Goal: Task Accomplishment & Management: Use online tool/utility

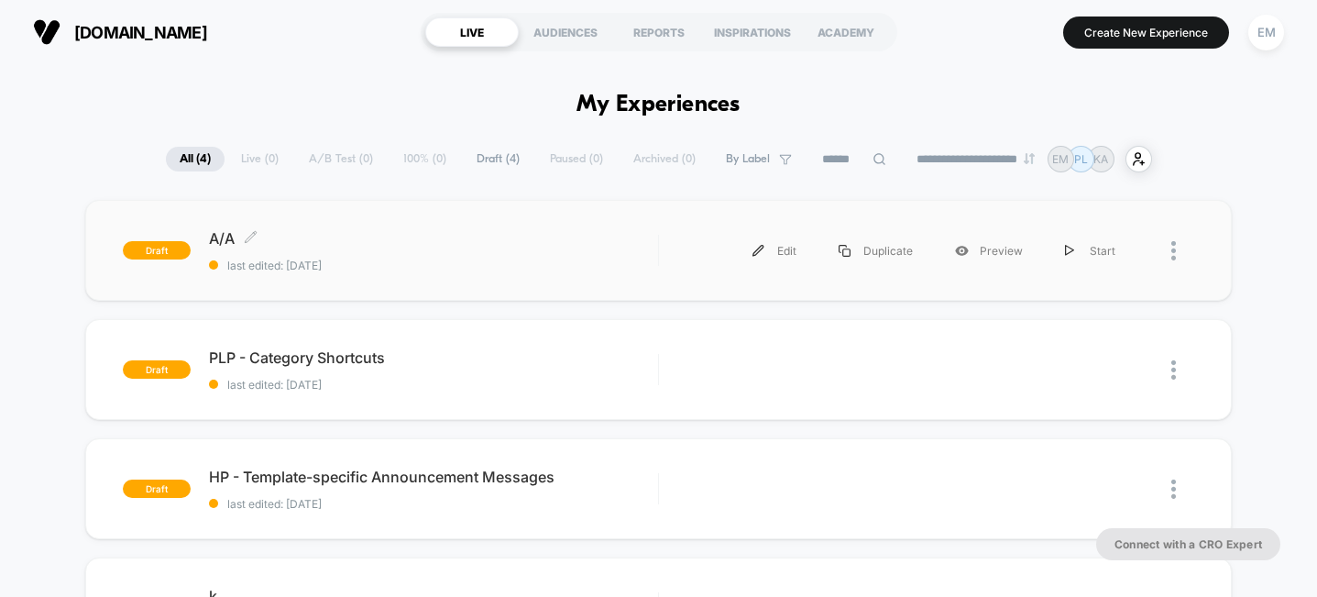
click at [596, 262] on span "last edited: [DATE]" at bounding box center [433, 265] width 448 height 14
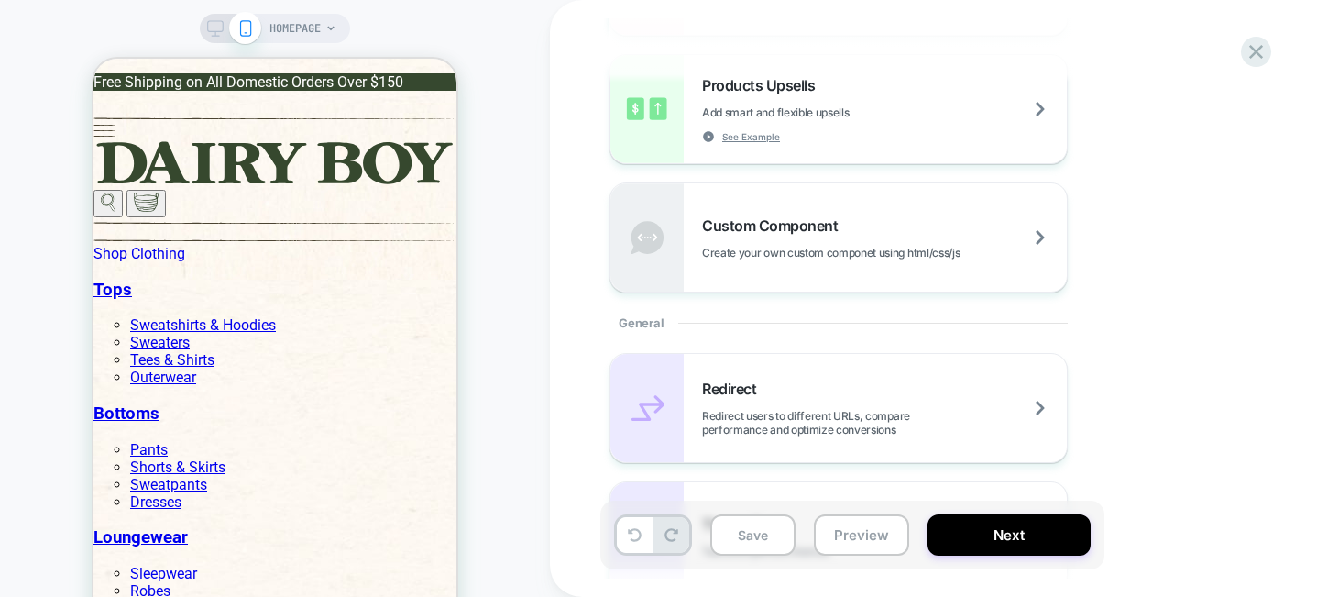
scroll to position [522, 0]
click at [922, 245] on span "Create your own custom componet using html/css/js" at bounding box center [876, 252] width 349 height 14
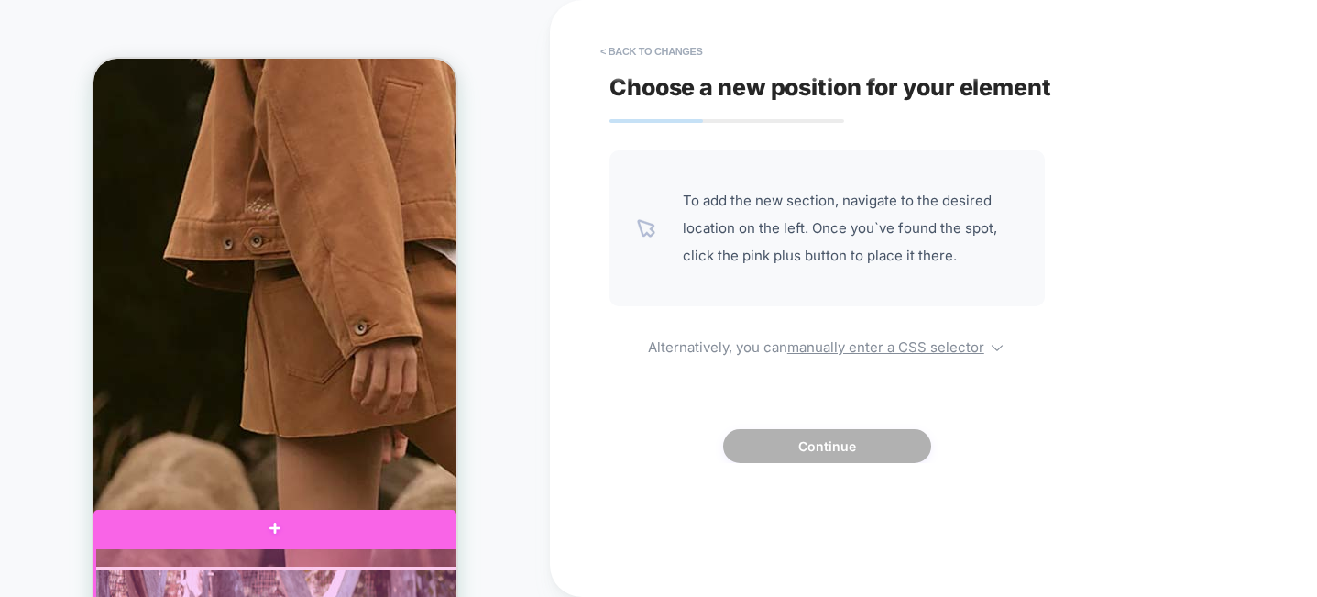
scroll to position [3479, 0]
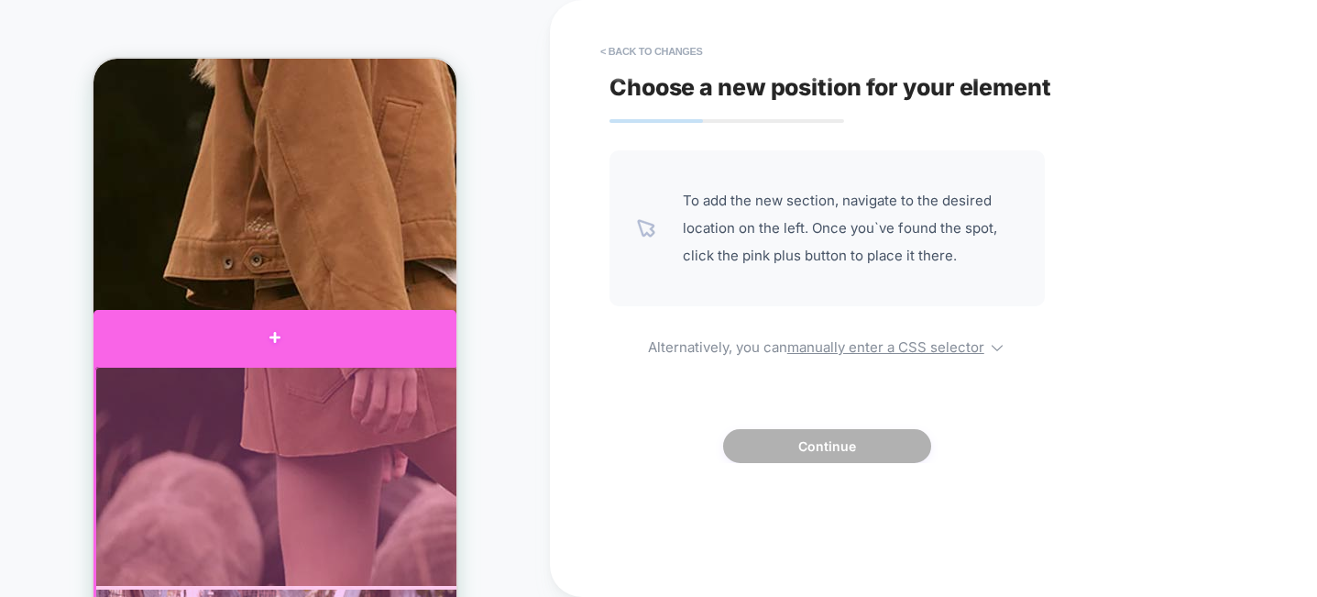
click at [272, 347] on div at bounding box center [274, 337] width 363 height 55
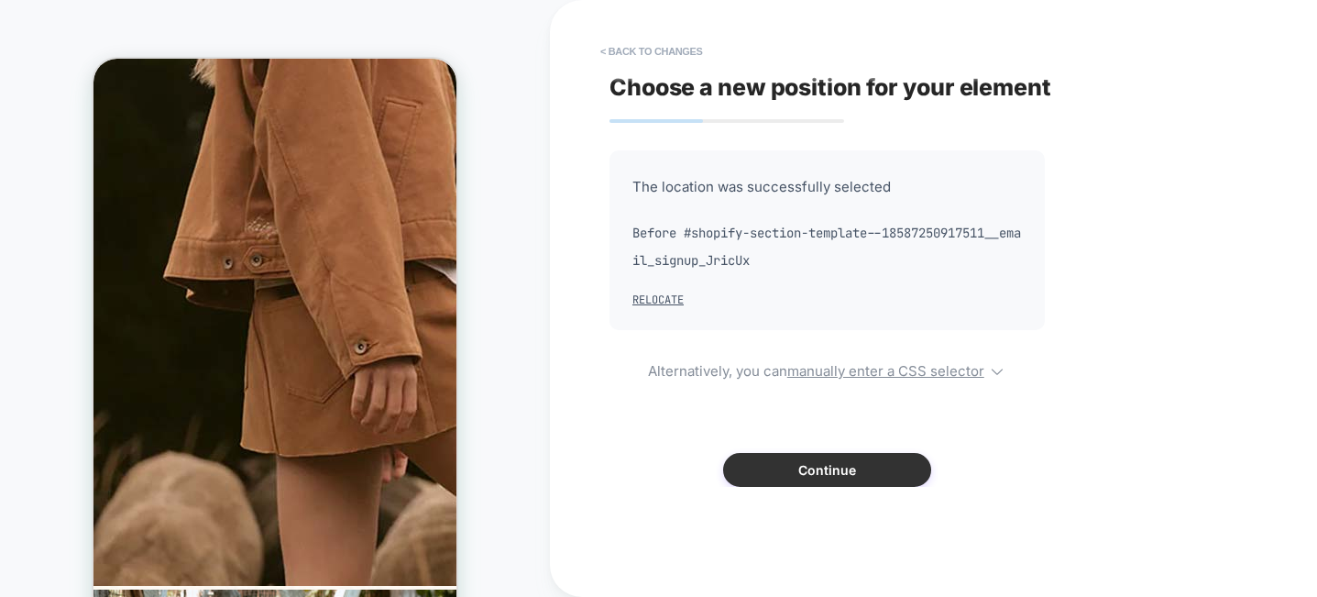
click at [825, 470] on button "Continue" at bounding box center [827, 470] width 208 height 34
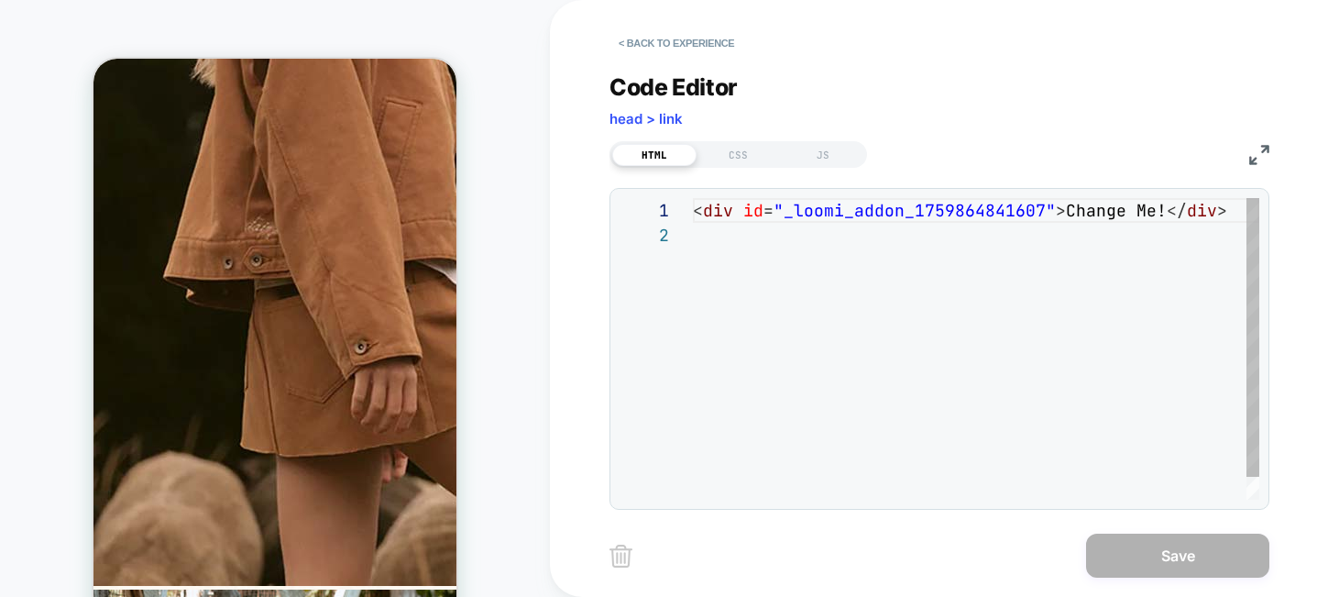
scroll to position [25, 0]
click at [801, 209] on div "< div id = "_loomi_addon_1759864841607" > Change Me! </ div >" at bounding box center [981, 361] width 577 height 326
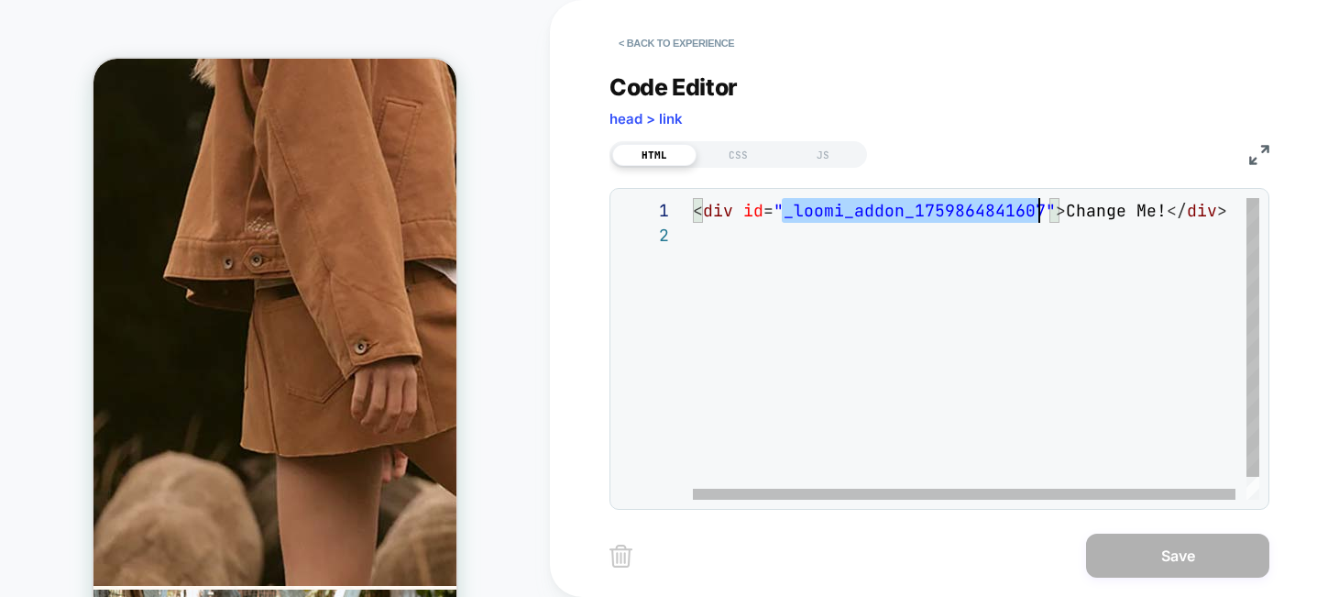
scroll to position [0, 346]
click at [801, 209] on div "< div id = "_loomi_addon_1759864841607" > Change Me! </ div >" at bounding box center [981, 361] width 577 height 326
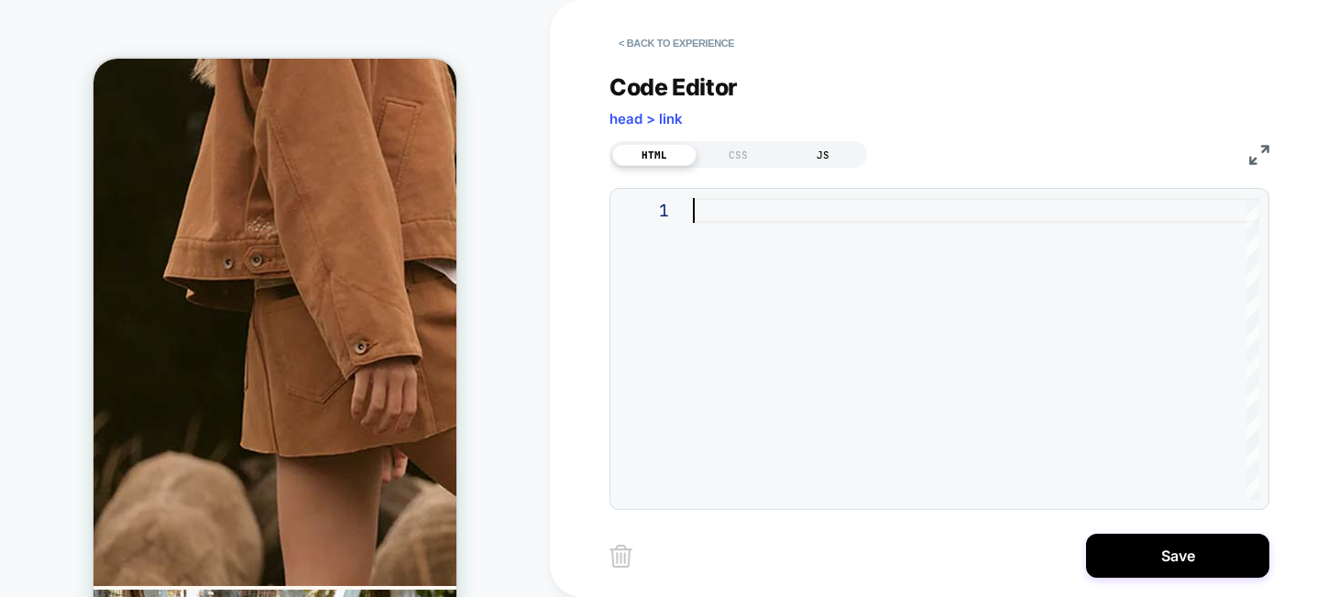
click at [830, 149] on div "JS" at bounding box center [823, 155] width 84 height 22
click at [777, 211] on div at bounding box center [976, 349] width 566 height 302
click at [802, 390] on div "1" at bounding box center [976, 349] width 566 height 302
type textarea "*"
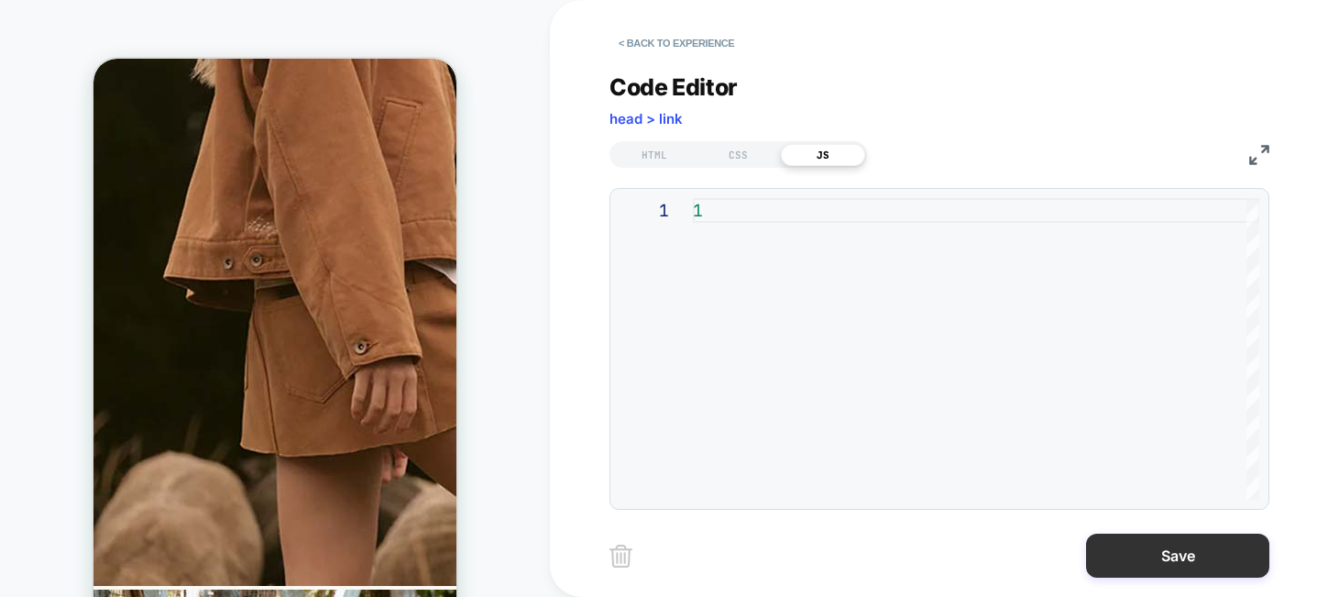
click at [1157, 554] on button "Save" at bounding box center [1177, 555] width 183 height 44
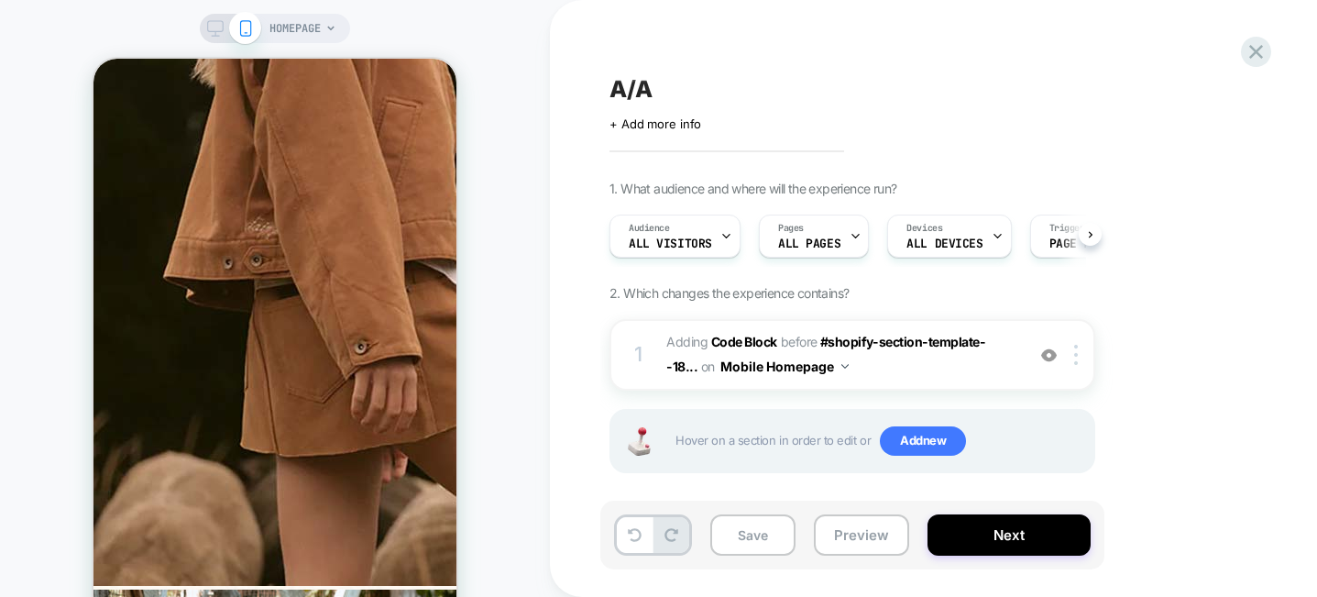
scroll to position [0, 1]
click at [1076, 354] on img at bounding box center [1076, 355] width 4 height 20
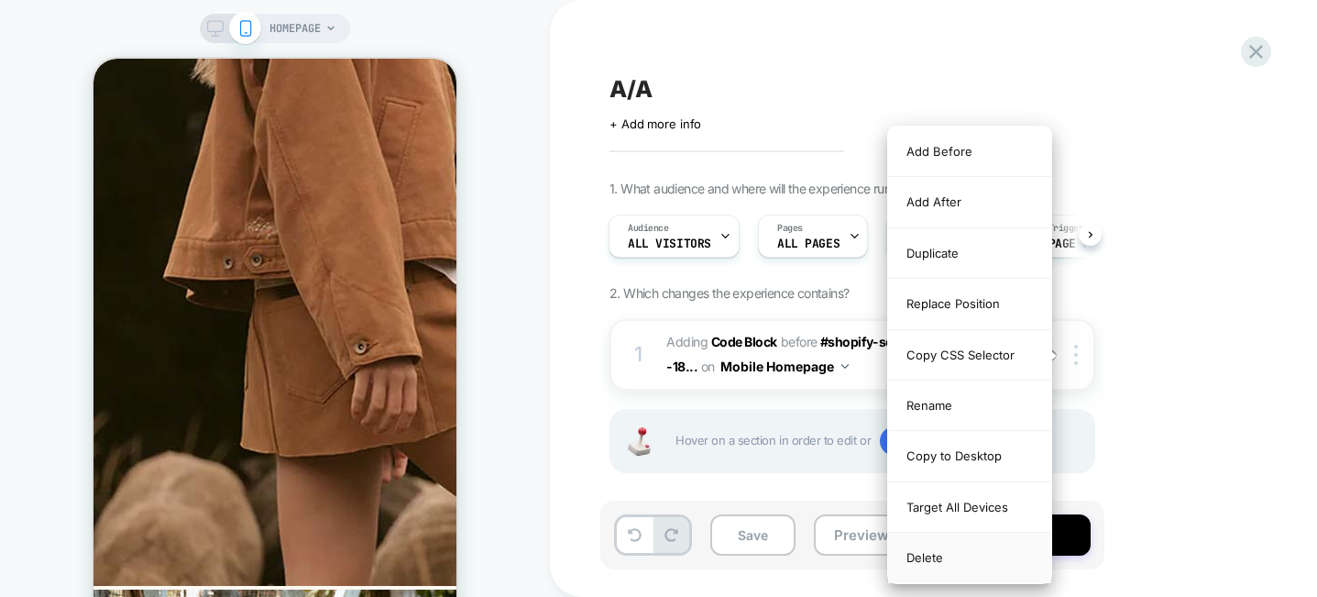
click at [955, 557] on div "Delete" at bounding box center [969, 557] width 163 height 49
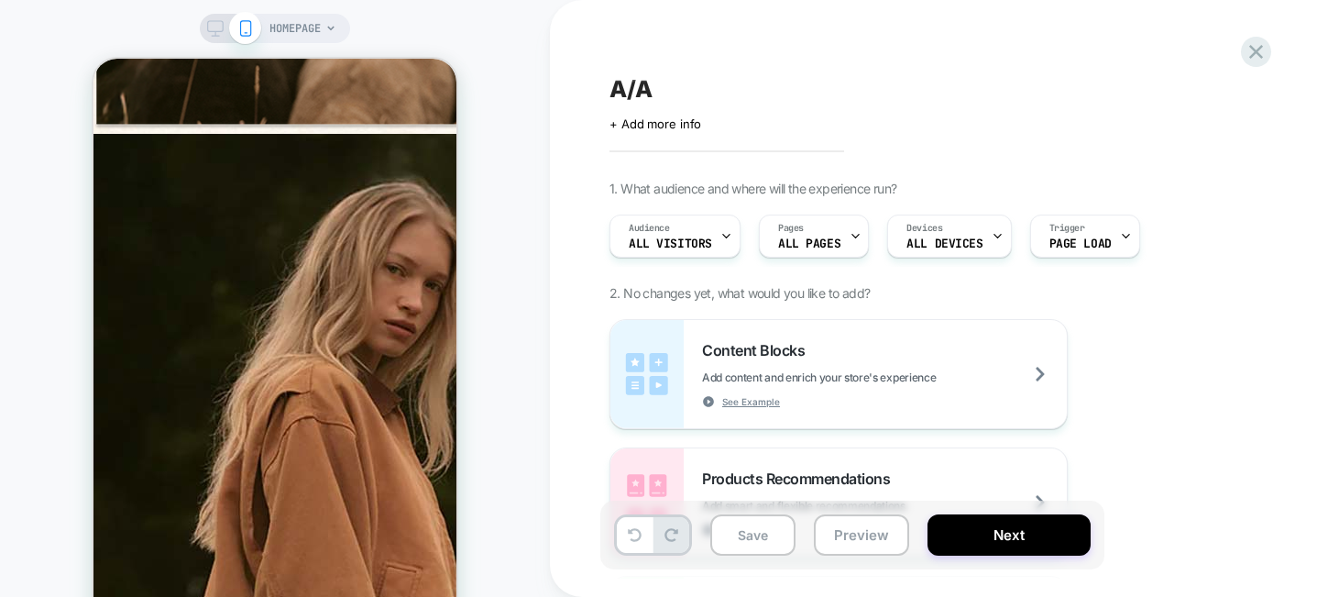
scroll to position [3014, 0]
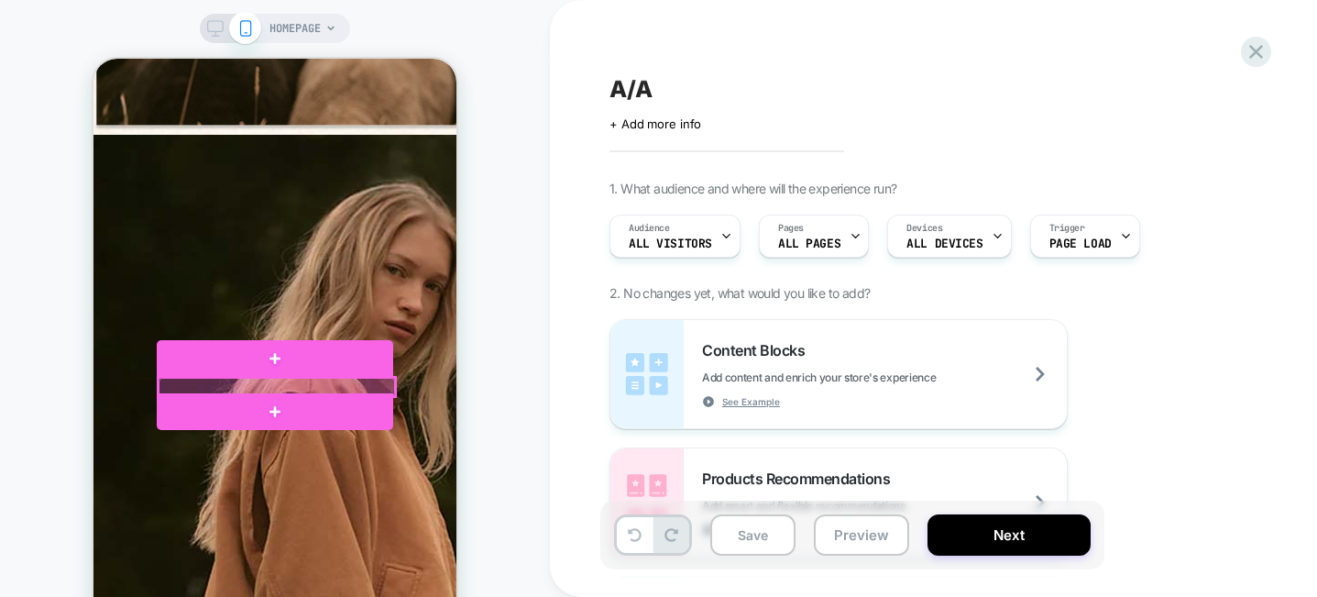
click at [296, 384] on div at bounding box center [277, 387] width 237 height 18
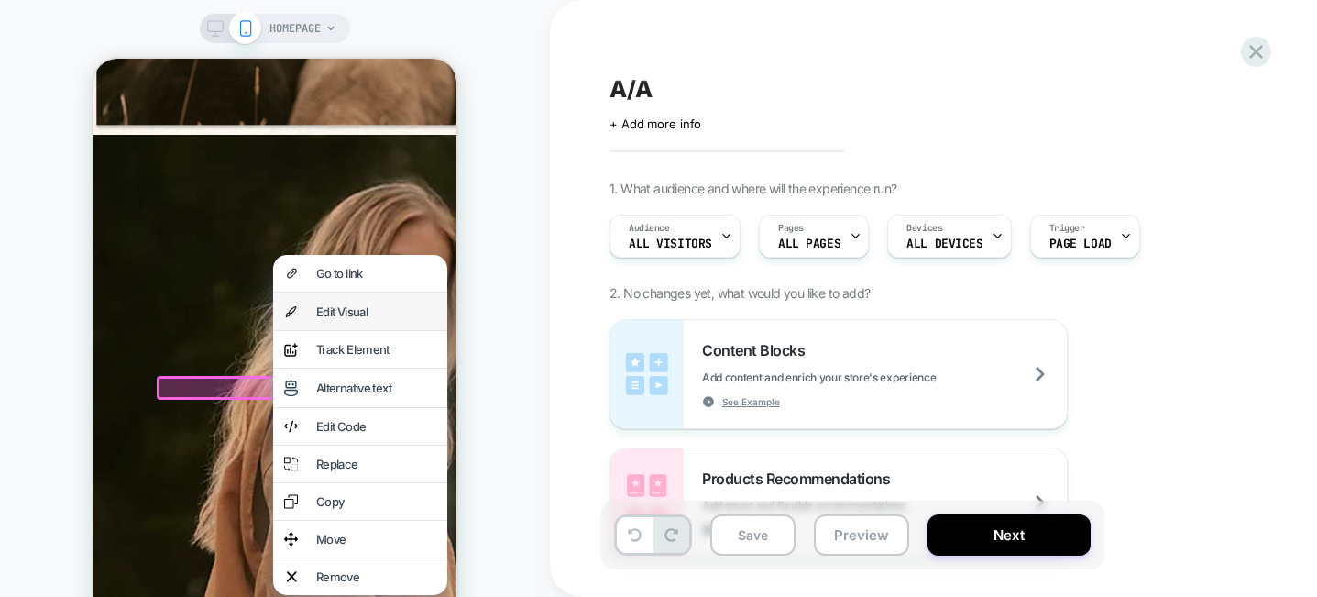
click at [329, 319] on div "Edit Visual" at bounding box center [360, 311] width 174 height 37
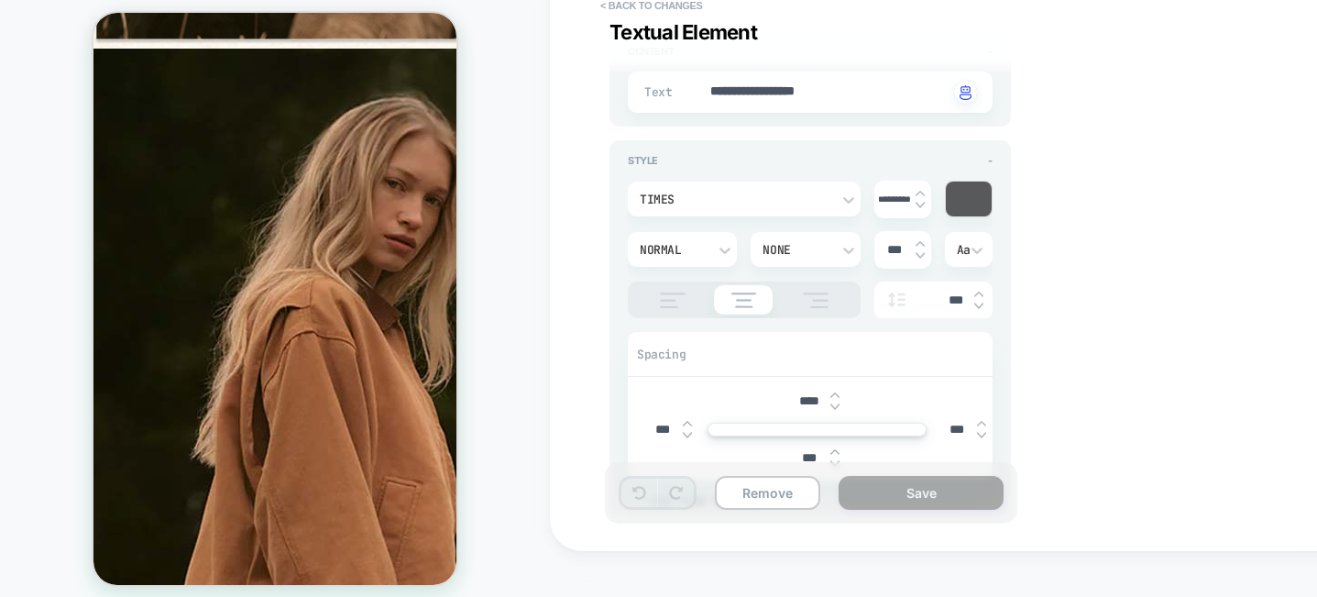
scroll to position [133, 0]
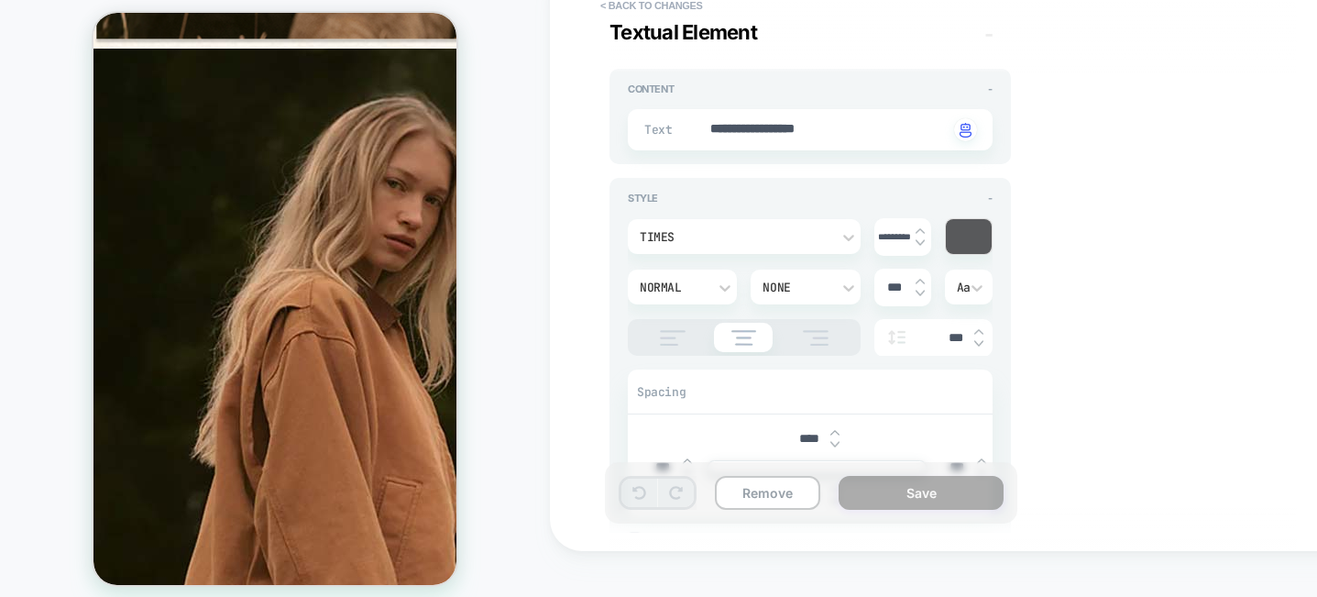
click at [864, 140] on div "**********" at bounding box center [810, 129] width 365 height 41
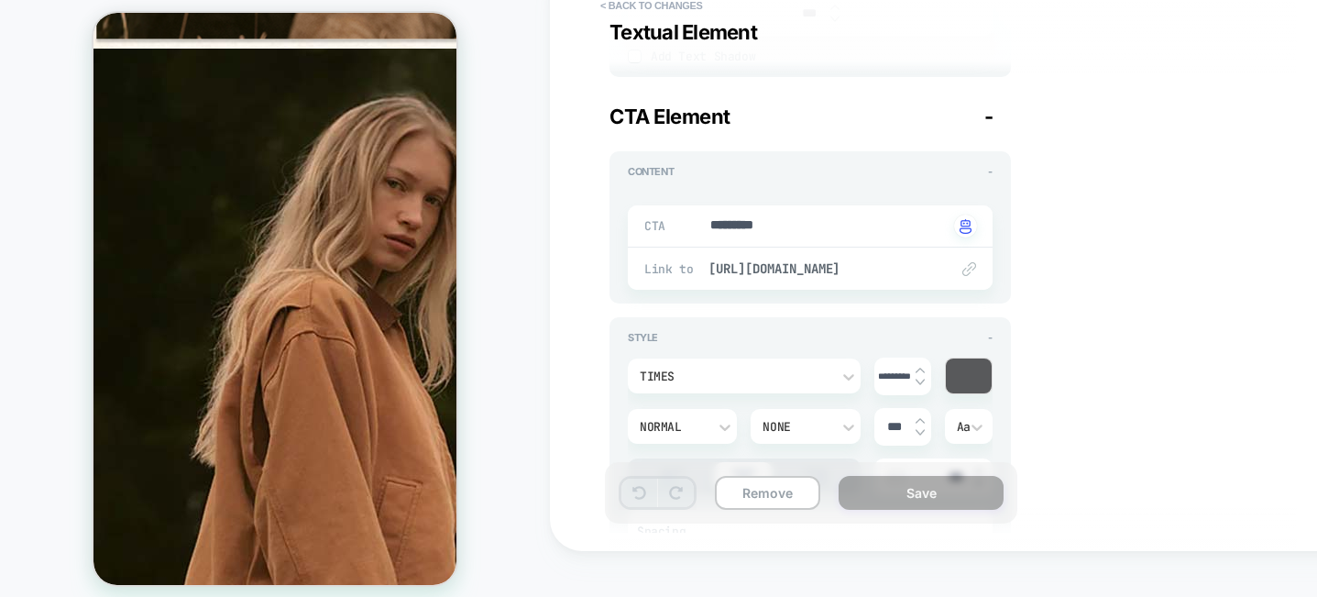
scroll to position [623, 0]
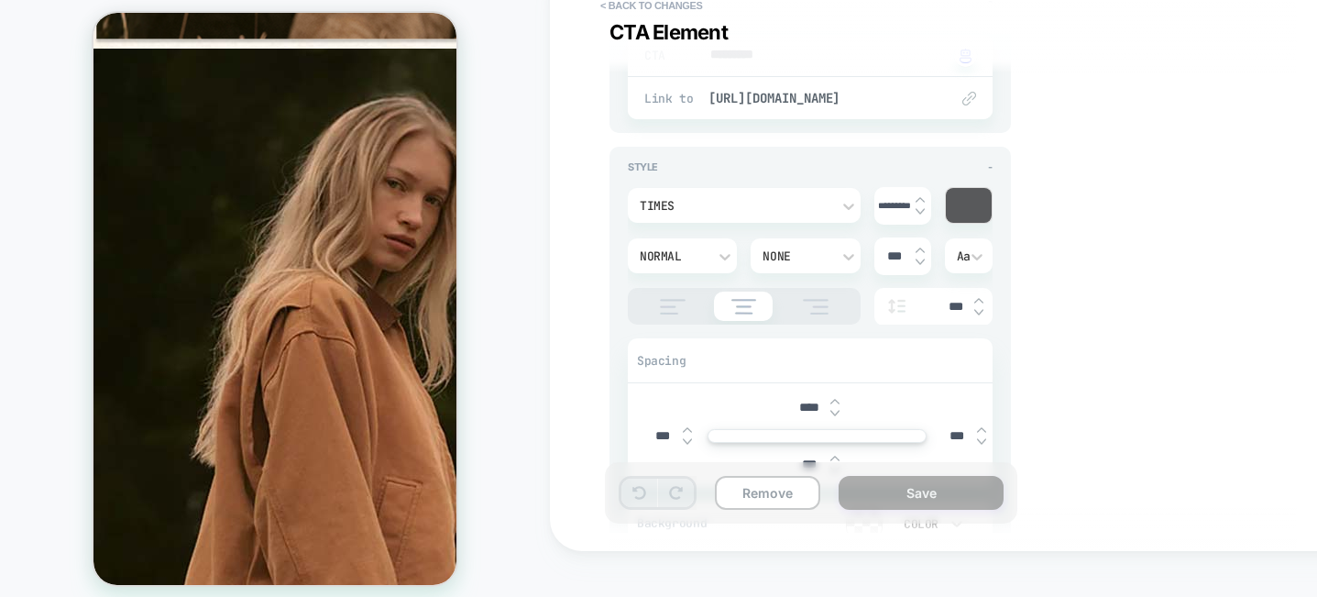
scroll to position [784, 0]
click at [968, 211] on div at bounding box center [969, 207] width 46 height 35
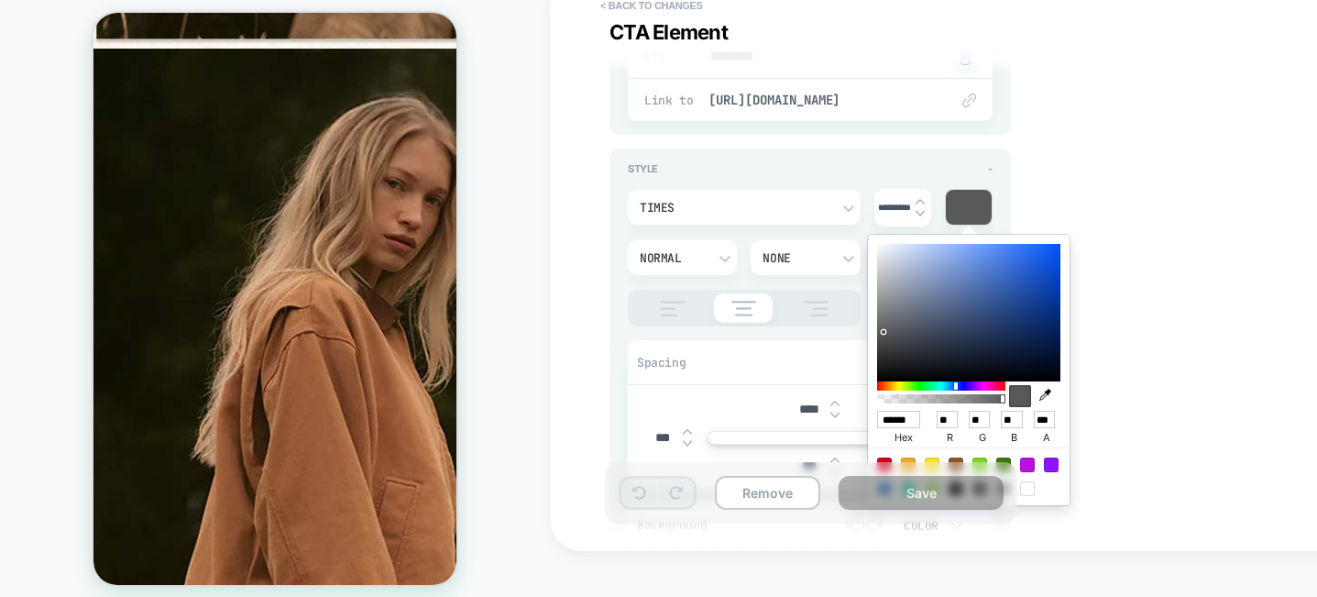
type textarea "*"
type input "******"
type input "**"
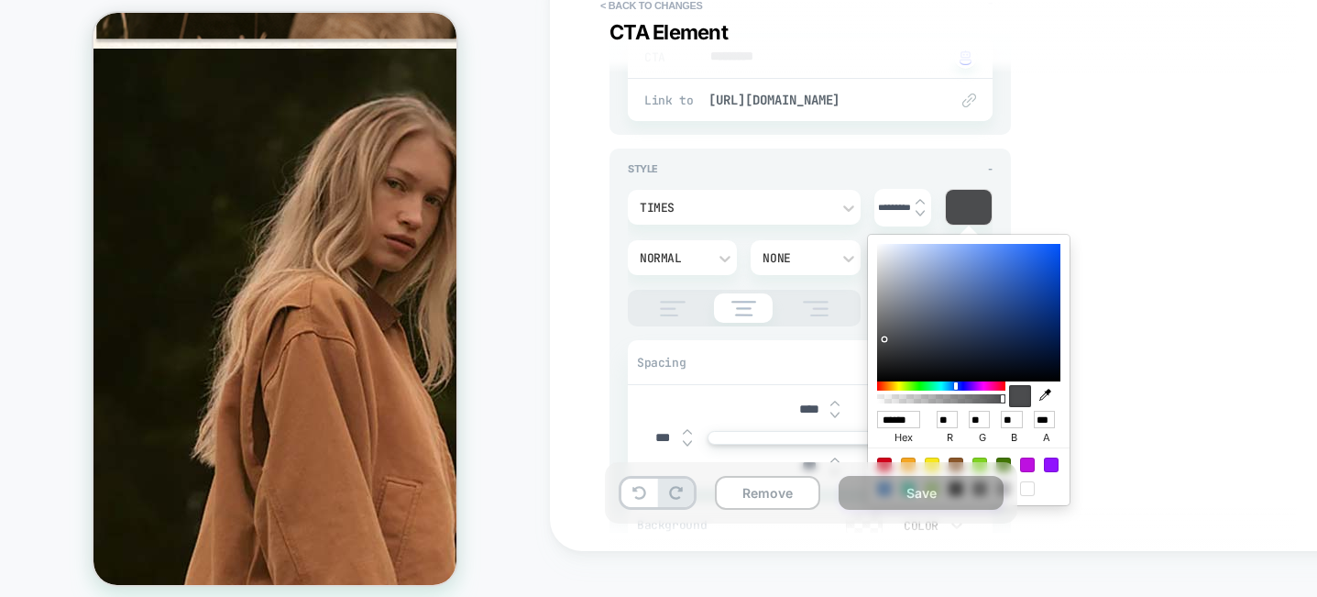
click at [884, 339] on div at bounding box center [968, 312] width 183 height 137
click at [898, 500] on button "Save" at bounding box center [921, 493] width 165 height 34
type textarea "*"
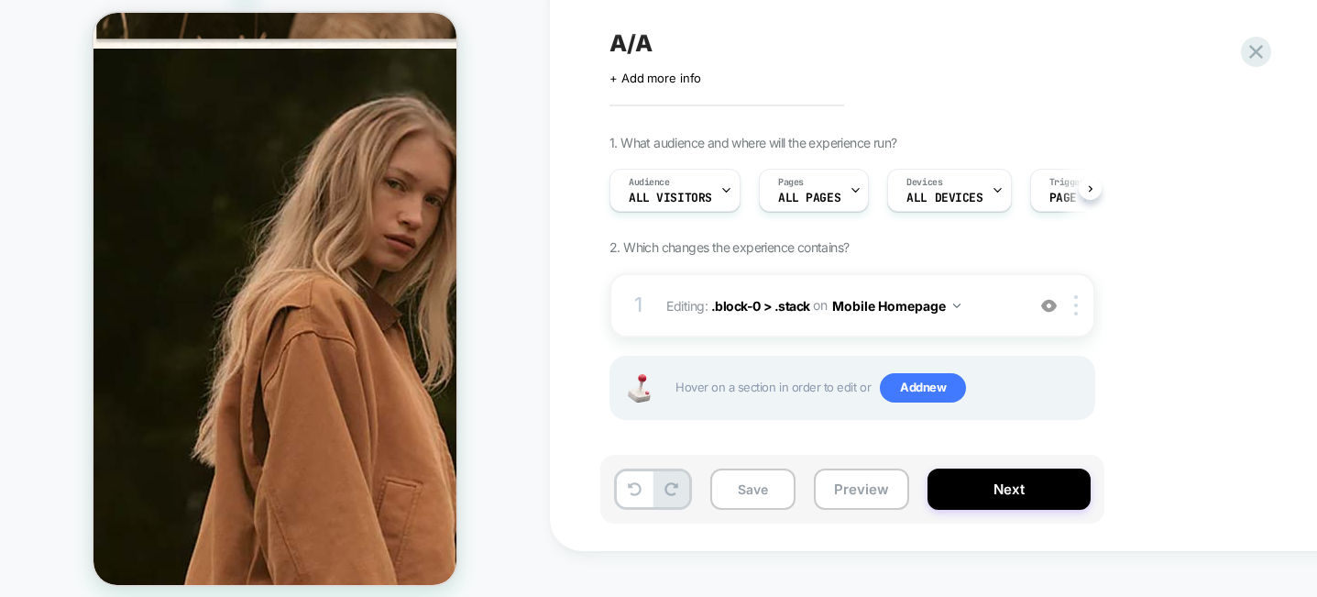
scroll to position [0, 1]
click at [993, 496] on button "Next" at bounding box center [1009, 488] width 163 height 41
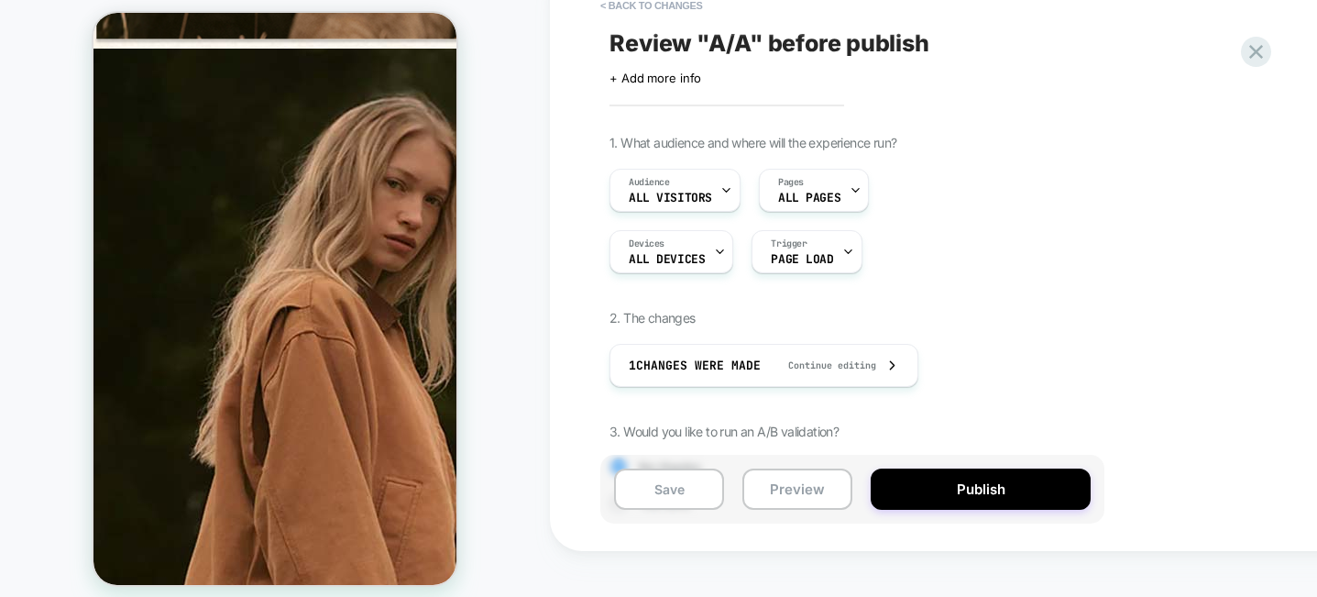
click at [993, 496] on button "Publish" at bounding box center [981, 488] width 220 height 41
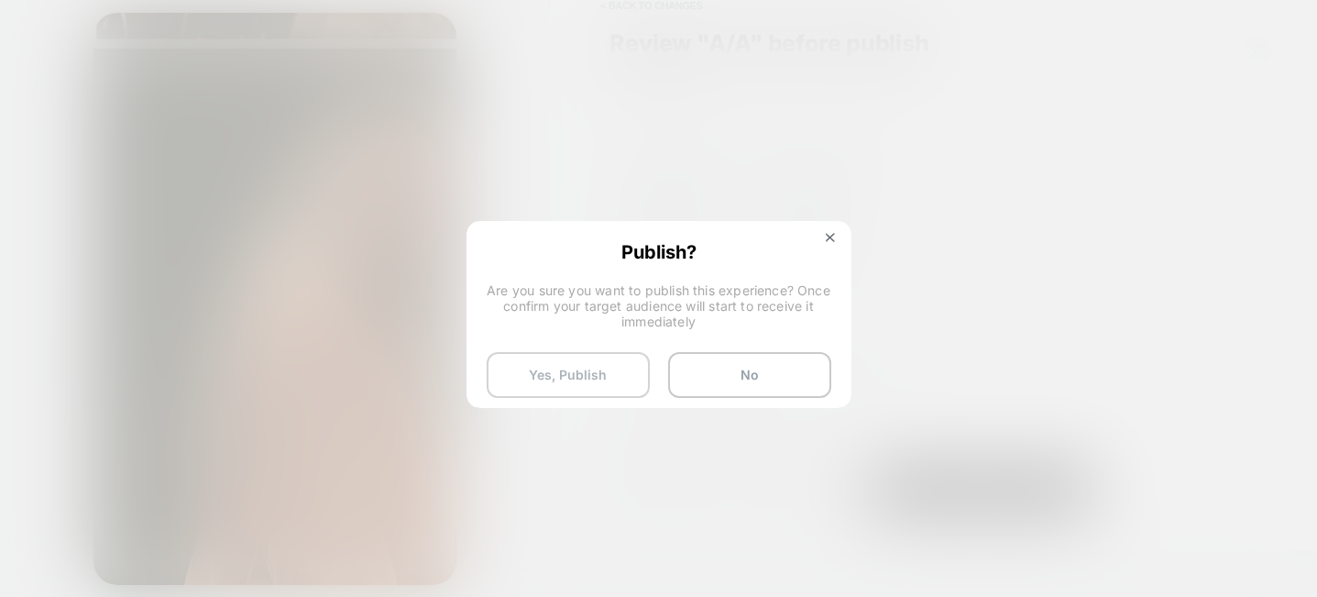
click at [589, 372] on button "Yes, Publish" at bounding box center [568, 375] width 163 height 46
